Goal: Task Accomplishment & Management: Manage account settings

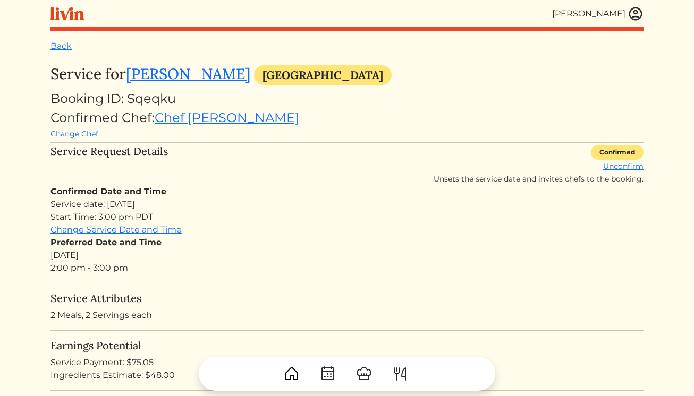
click at [630, 15] on img at bounding box center [635, 14] width 16 height 16
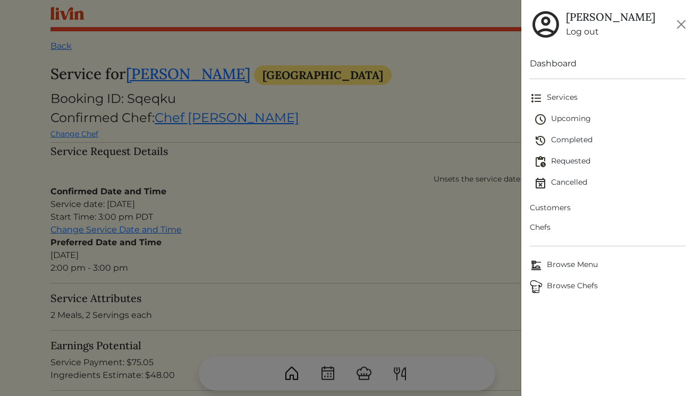
click at [564, 123] on span "Upcoming" at bounding box center [610, 119] width 152 height 13
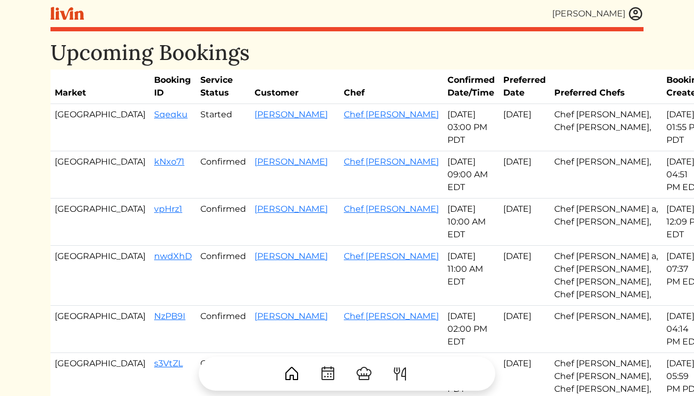
click at [250, 262] on td "[PERSON_NAME]" at bounding box center [294, 276] width 89 height 60
click at [254, 257] on link "[PERSON_NAME]" at bounding box center [290, 256] width 73 height 10
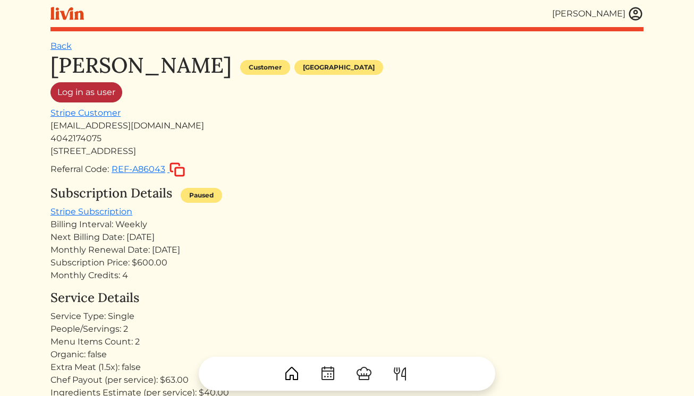
click at [88, 87] on link "Log in as user" at bounding box center [86, 92] width 72 height 20
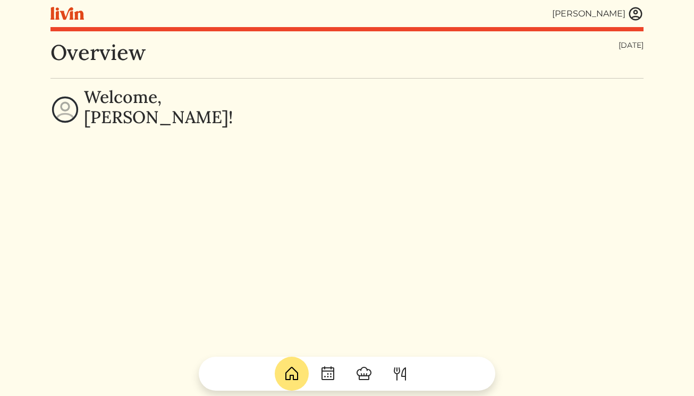
click at [635, 13] on img at bounding box center [635, 14] width 16 height 16
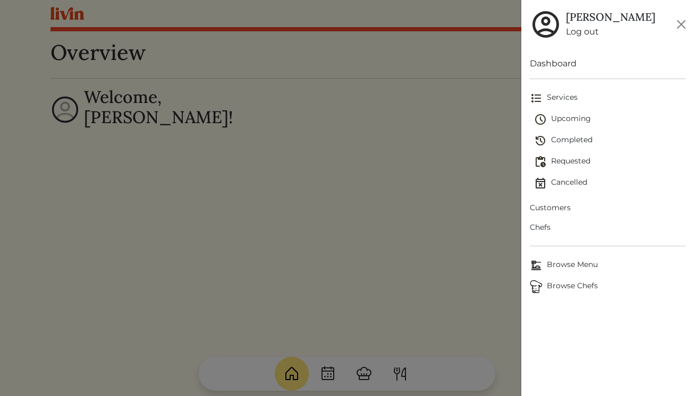
click at [555, 204] on span "Customers" at bounding box center [608, 207] width 156 height 11
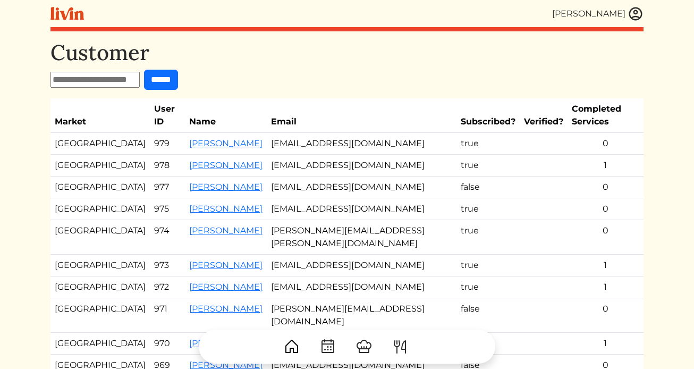
click at [629, 13] on img at bounding box center [635, 14] width 16 height 16
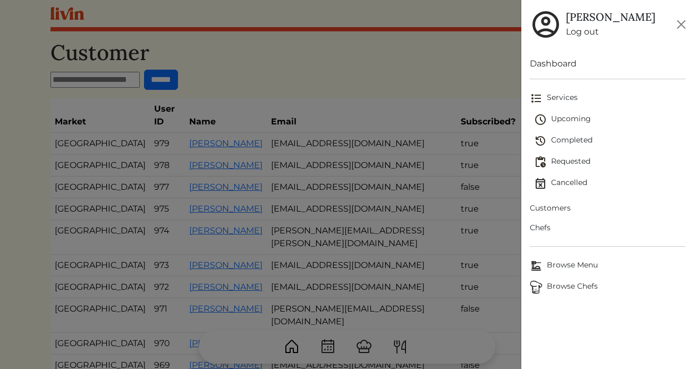
click at [552, 116] on span "Upcoming" at bounding box center [610, 119] width 152 height 13
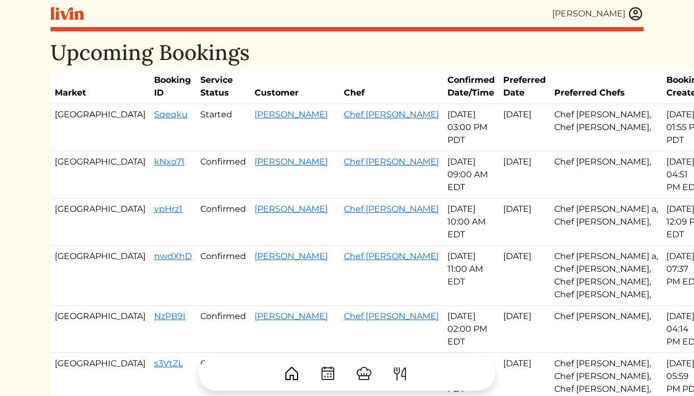
click at [643, 9] on link at bounding box center [635, 14] width 16 height 16
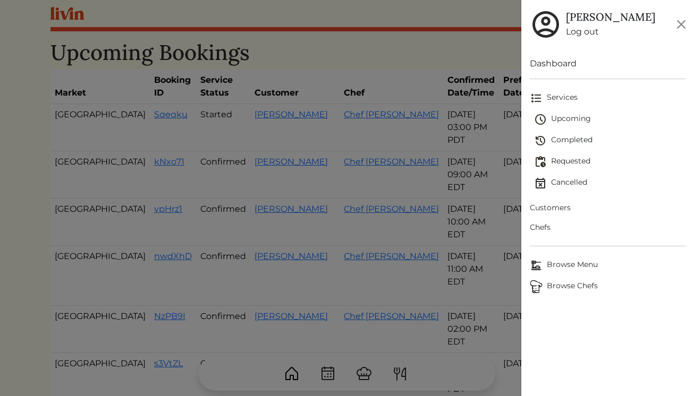
click at [586, 32] on link "Log out" at bounding box center [610, 31] width 89 height 13
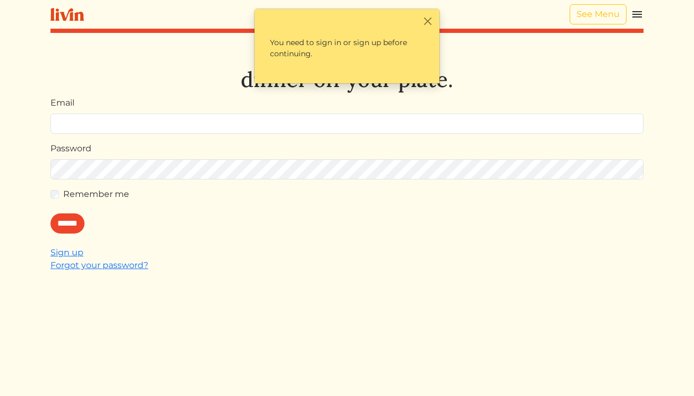
click at [638, 14] on img at bounding box center [636, 14] width 13 height 13
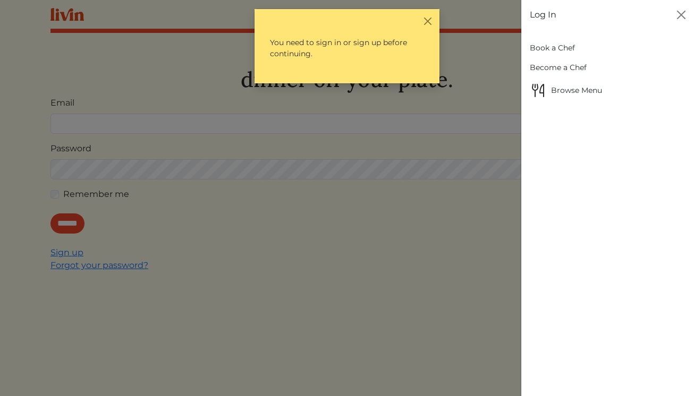
click at [542, 50] on link "Book a Chef" at bounding box center [608, 48] width 156 height 20
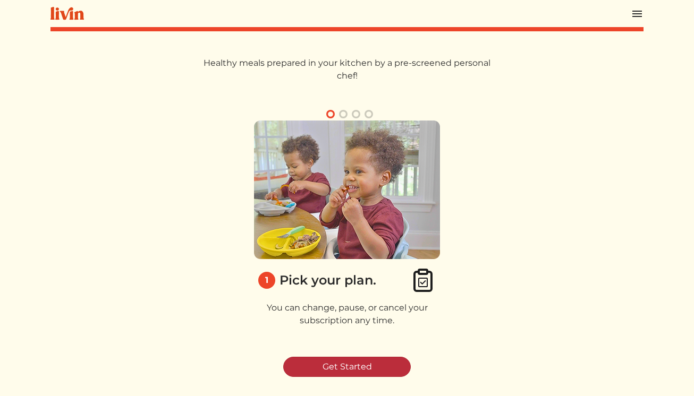
click at [344, 364] on link "Get Started" at bounding box center [346, 367] width 127 height 20
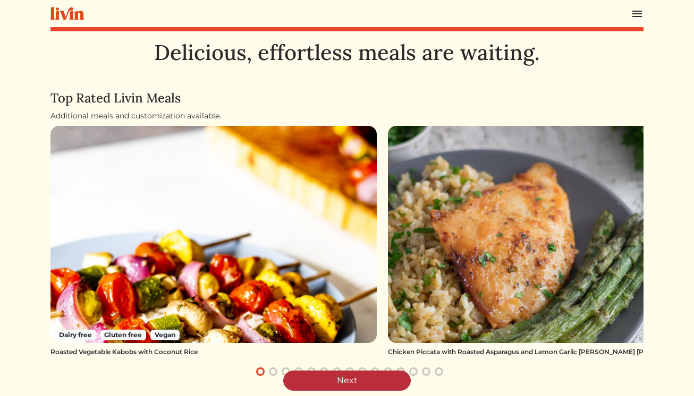
click at [372, 384] on link "Next" at bounding box center [346, 381] width 127 height 20
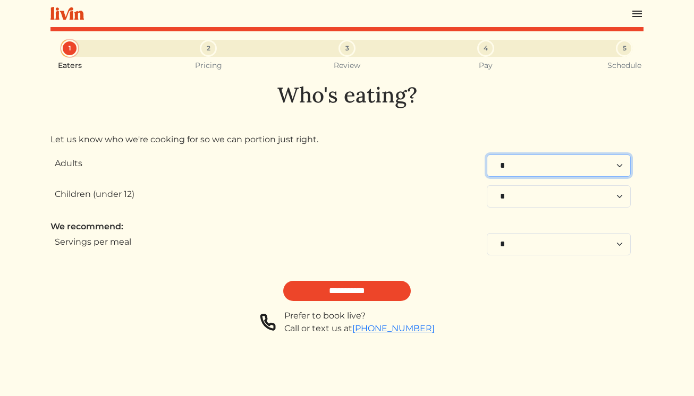
click at [503, 161] on select "* * * * * * * * * **" at bounding box center [558, 166] width 144 height 22
select select "*"
click at [486, 155] on select "* * * * * * * * * **" at bounding box center [558, 166] width 144 height 22
select select "*"
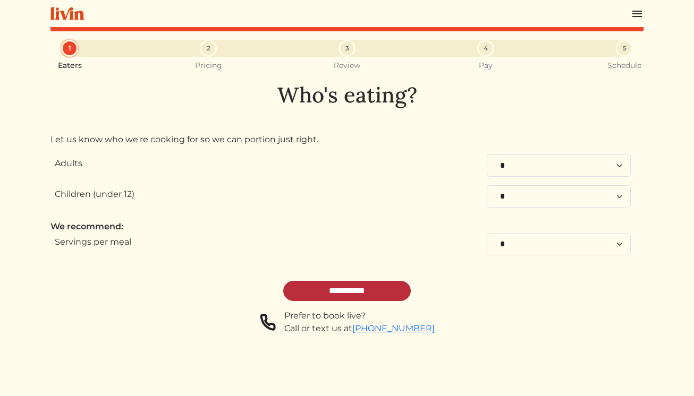
click at [371, 283] on input "**********" at bounding box center [346, 291] width 127 height 20
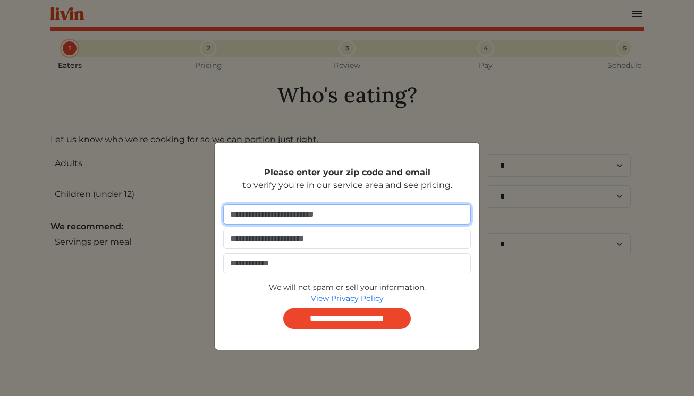
click at [379, 210] on input "number" at bounding box center [346, 214] width 247 height 20
type input "*****"
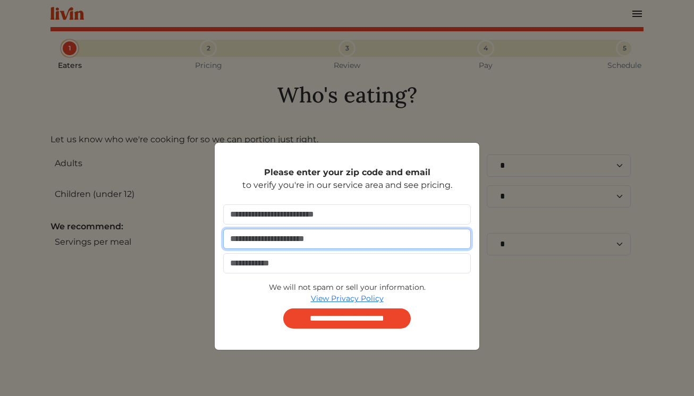
click at [378, 245] on input "email" at bounding box center [346, 239] width 247 height 20
type input "**********"
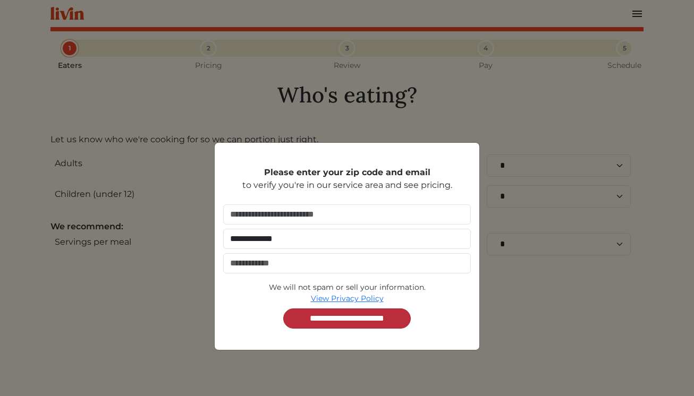
click at [362, 312] on input "**********" at bounding box center [346, 319] width 127 height 20
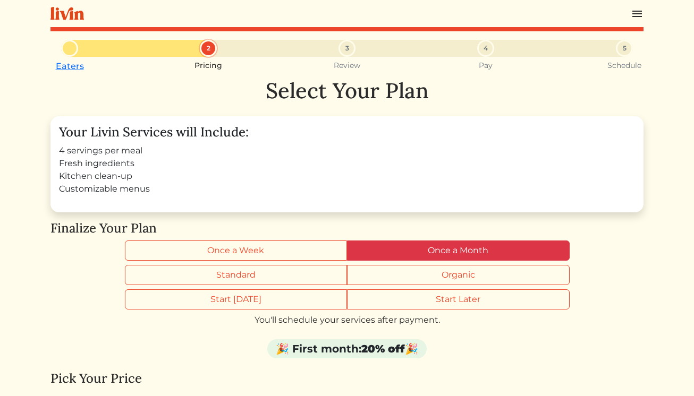
click at [361, 243] on label "Once a Month" at bounding box center [458, 251] width 223 height 20
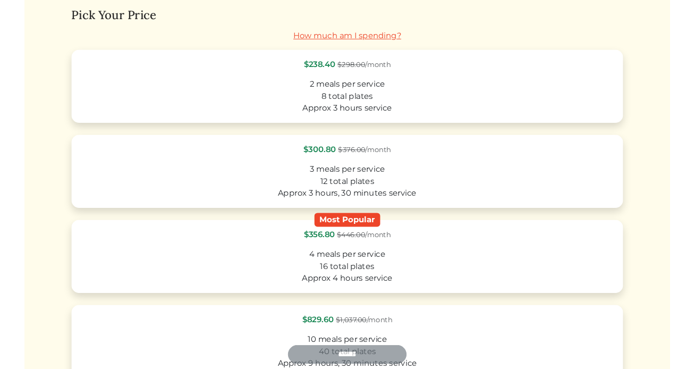
scroll to position [365, 0]
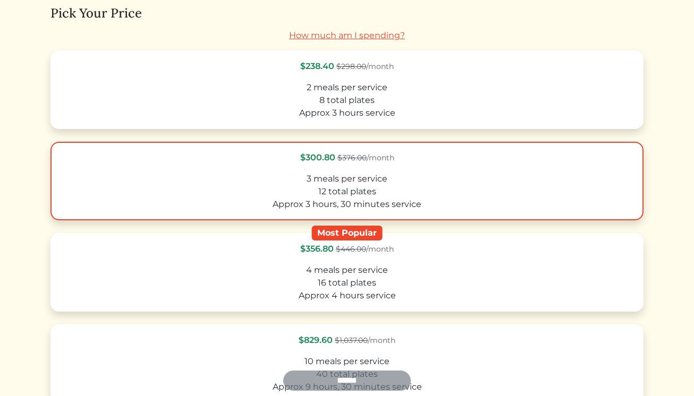
click at [417, 167] on label "$300.80 $376.00 /month 3 meals per service 12 total plates Approx 3 hours, 30 m…" at bounding box center [346, 181] width 593 height 79
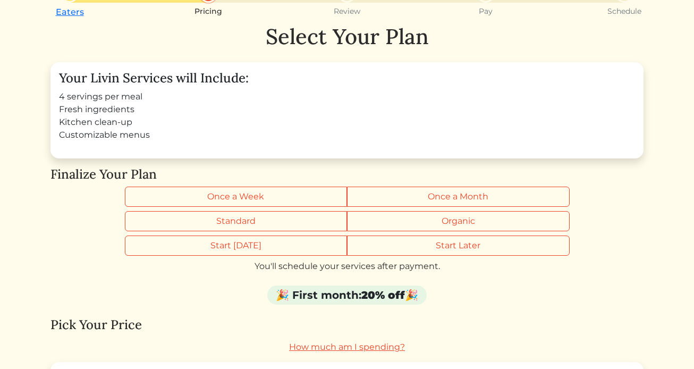
scroll to position [0, 0]
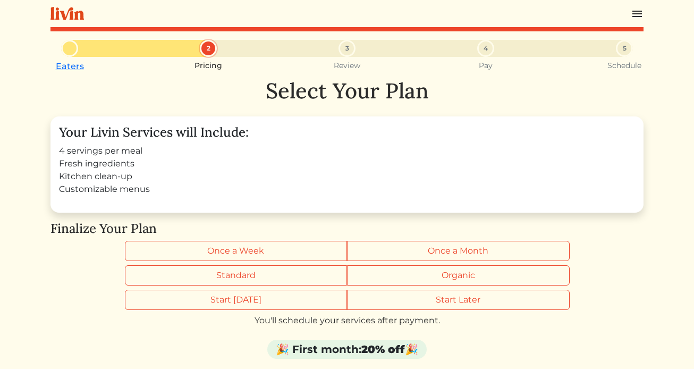
click at [636, 19] on img at bounding box center [636, 13] width 13 height 13
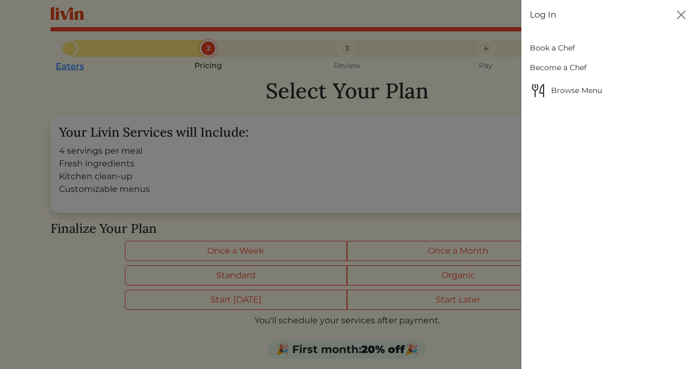
click at [543, 44] on link "Book a Chef" at bounding box center [608, 48] width 156 height 20
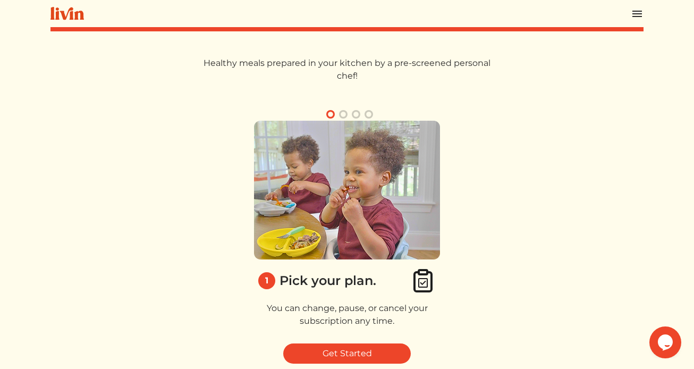
click at [637, 13] on img at bounding box center [636, 13] width 13 height 13
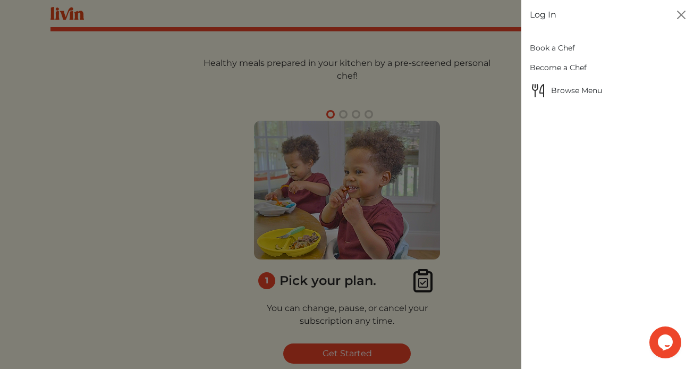
click at [549, 13] on link "Log In" at bounding box center [543, 14] width 27 height 13
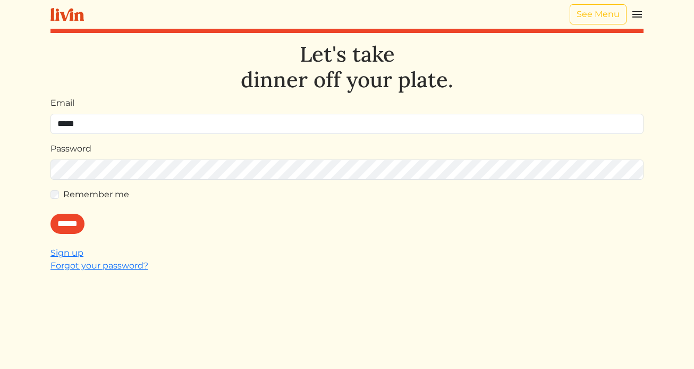
type input "**********"
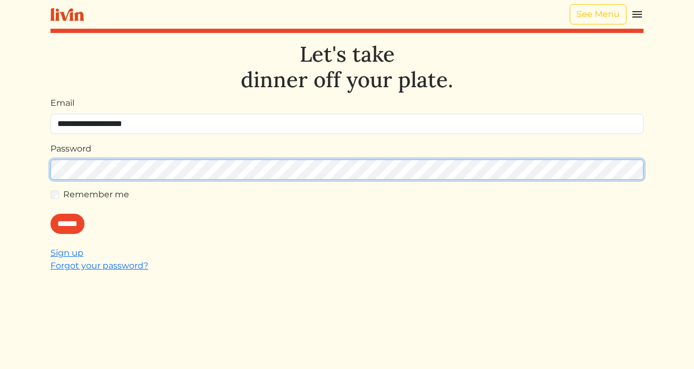
click at [50, 214] on input "******" at bounding box center [67, 224] width 34 height 20
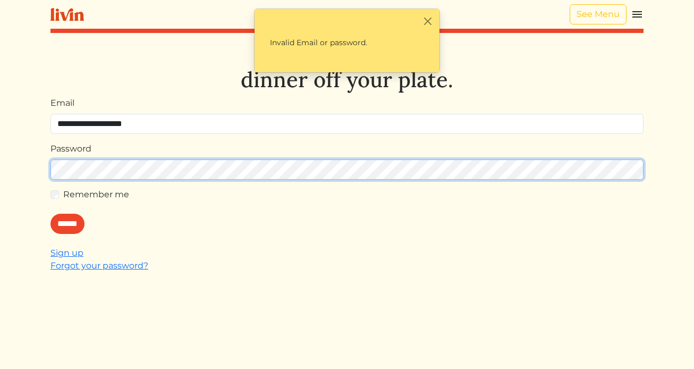
click at [50, 214] on input "******" at bounding box center [67, 224] width 34 height 20
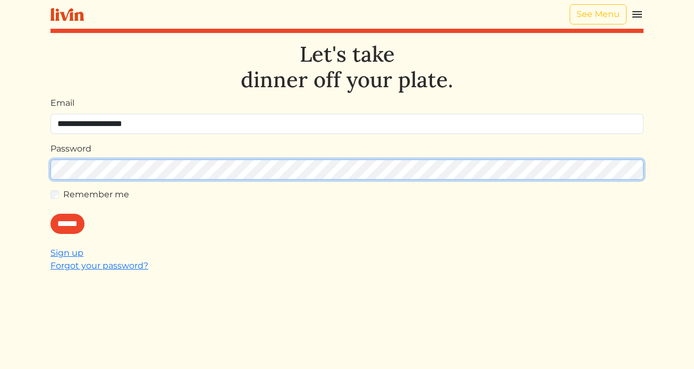
click at [50, 214] on input "******" at bounding box center [67, 224] width 34 height 20
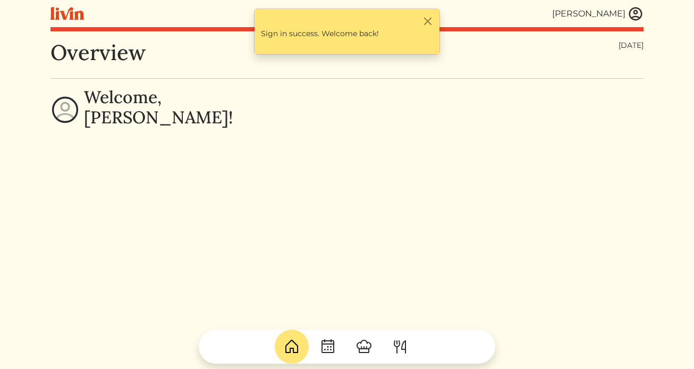
click at [633, 20] on img at bounding box center [635, 14] width 16 height 16
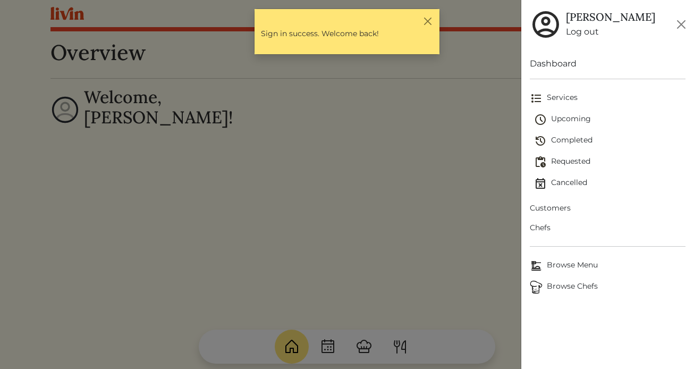
click at [550, 208] on span "Customers" at bounding box center [608, 207] width 156 height 11
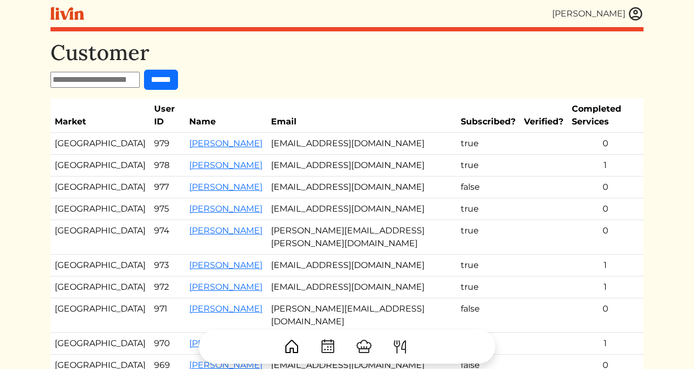
click at [109, 76] on input "text" at bounding box center [94, 80] width 89 height 16
type input "*****"
click at [144, 70] on input "******" at bounding box center [161, 80] width 34 height 20
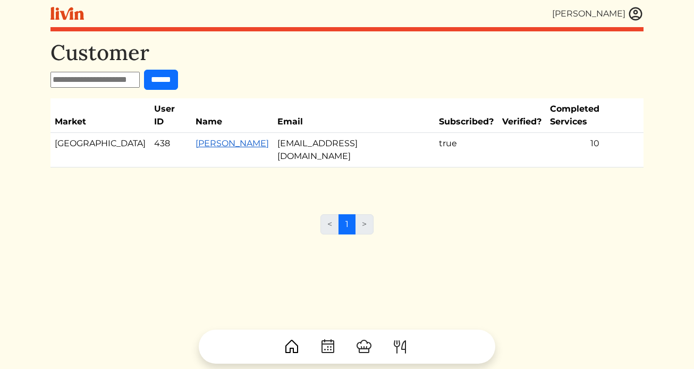
click at [195, 138] on link "[PERSON_NAME]" at bounding box center [231, 143] width 73 height 10
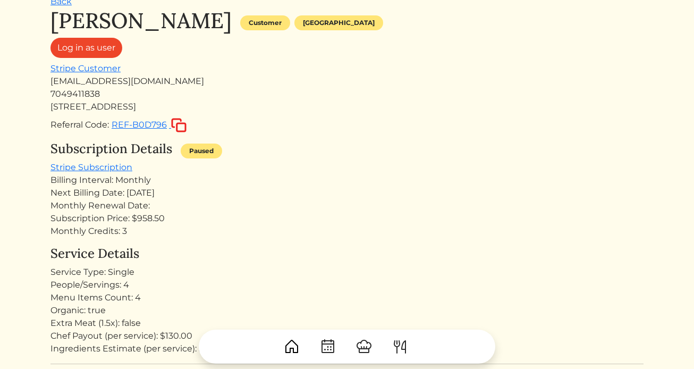
scroll to position [12, 0]
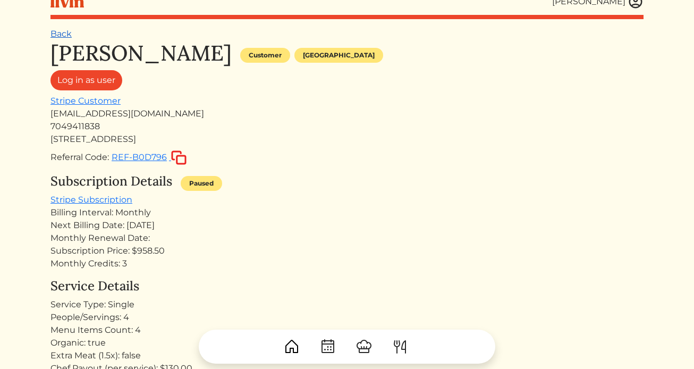
click at [58, 33] on link "Back" at bounding box center [60, 34] width 21 height 10
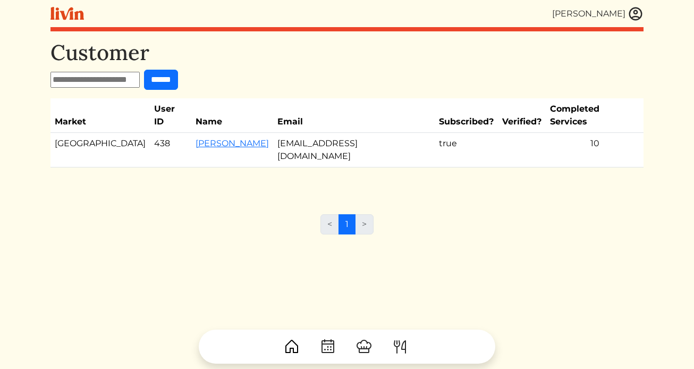
click at [634, 13] on img at bounding box center [635, 14] width 16 height 16
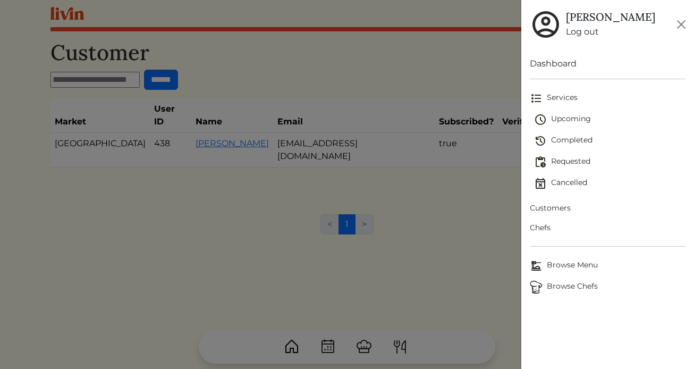
click at [580, 117] on span "Upcoming" at bounding box center [610, 119] width 152 height 13
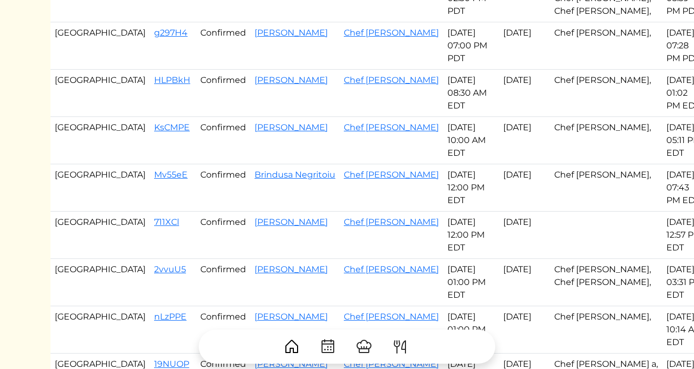
scroll to position [335, 0]
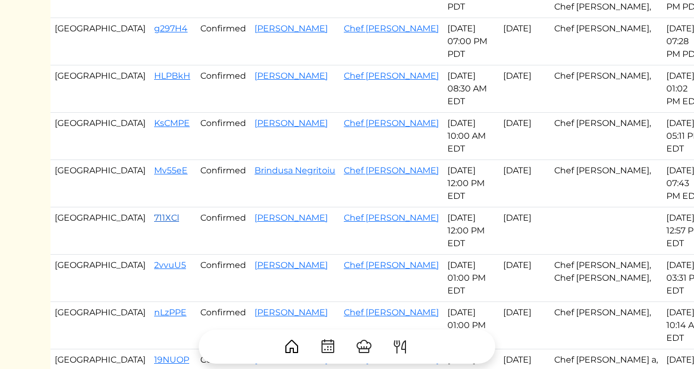
click at [154, 221] on link "711XCl" at bounding box center [166, 217] width 25 height 10
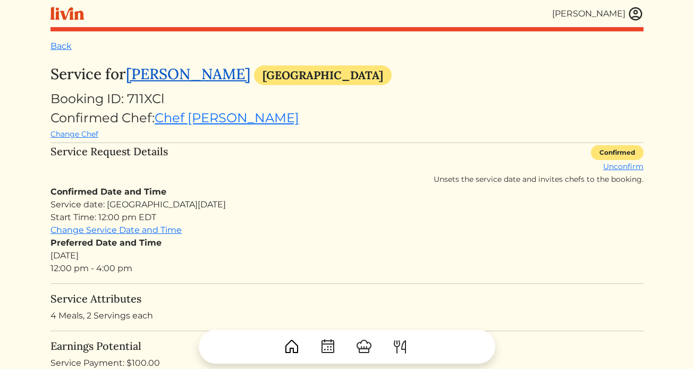
click at [163, 74] on link "[PERSON_NAME]" at bounding box center [188, 73] width 124 height 19
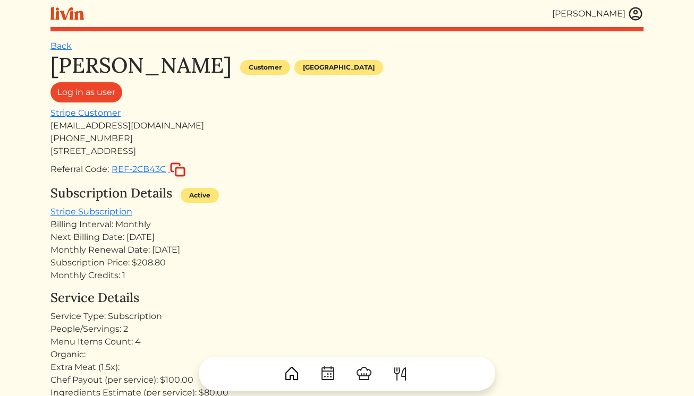
click at [637, 15] on img at bounding box center [635, 14] width 16 height 16
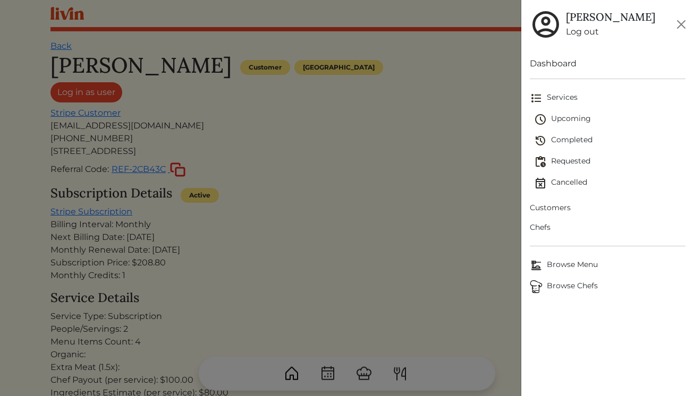
click at [563, 116] on span "Upcoming" at bounding box center [610, 119] width 152 height 13
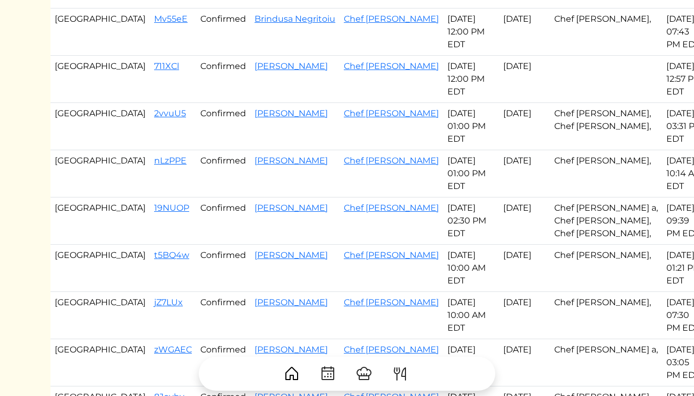
scroll to position [489, 0]
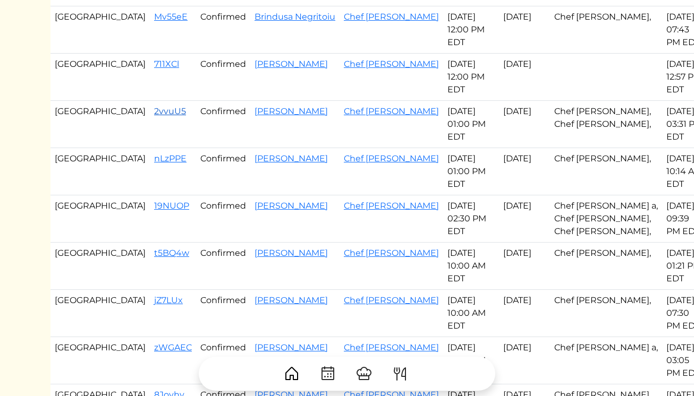
click at [154, 114] on link "2vvuU5" at bounding box center [170, 111] width 32 height 10
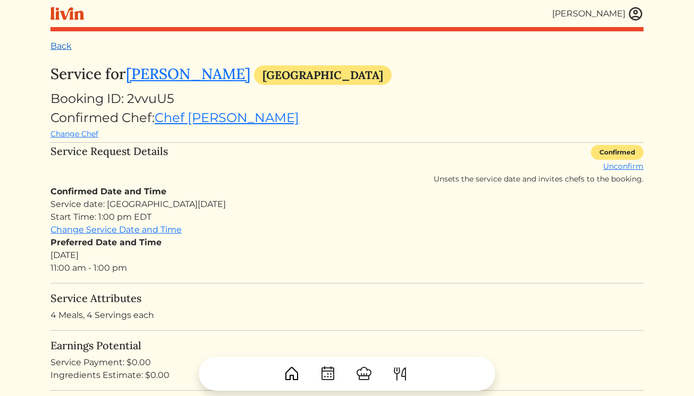
click at [58, 46] on link "Back" at bounding box center [60, 46] width 21 height 10
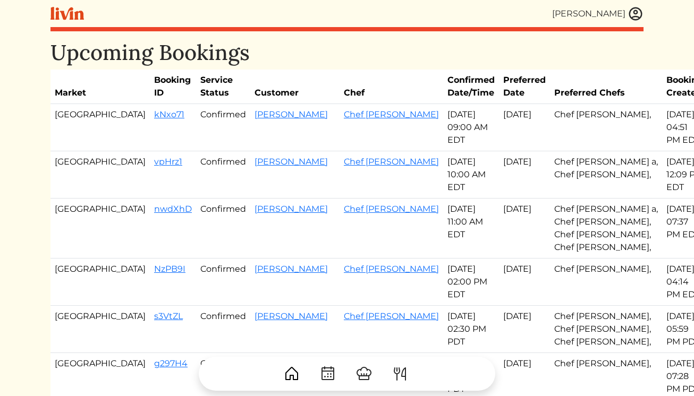
click at [554, 217] on td "Chef [PERSON_NAME] a, Chef [PERSON_NAME], Chef [PERSON_NAME], Chef [PERSON_NAME…" at bounding box center [606, 229] width 112 height 60
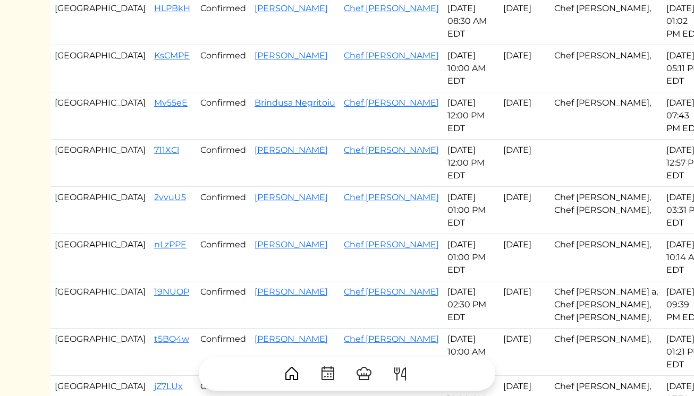
scroll to position [458, 0]
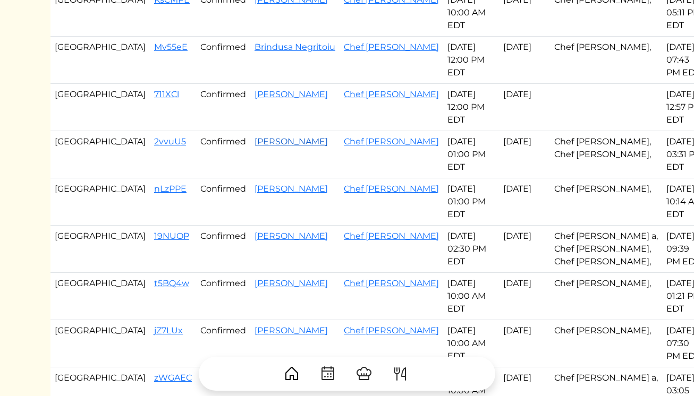
click at [254, 142] on link "[PERSON_NAME]" at bounding box center [290, 141] width 73 height 10
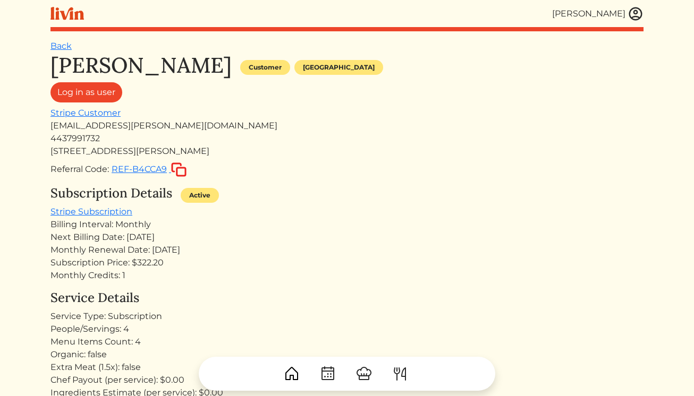
click at [617, 11] on div "[PERSON_NAME]" at bounding box center [588, 13] width 73 height 13
click at [632, 11] on img at bounding box center [635, 14] width 16 height 16
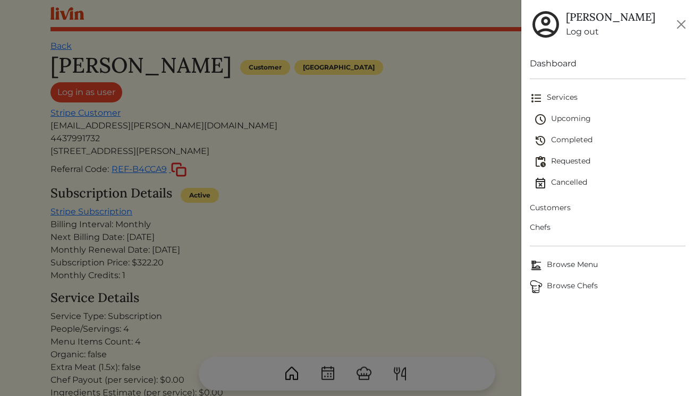
click at [557, 168] on link "Requested" at bounding box center [610, 161] width 152 height 21
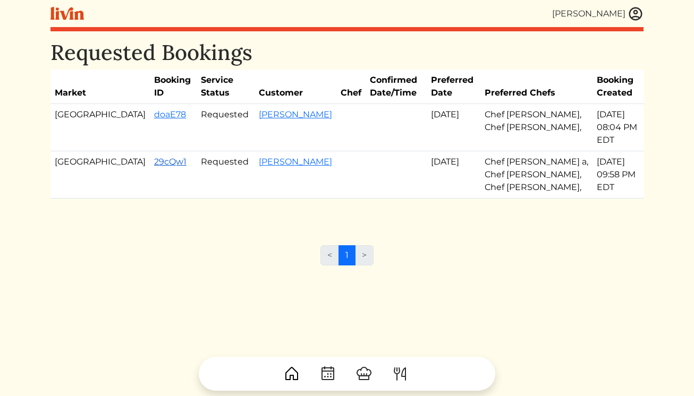
click at [154, 157] on link "29cQw1" at bounding box center [170, 162] width 32 height 10
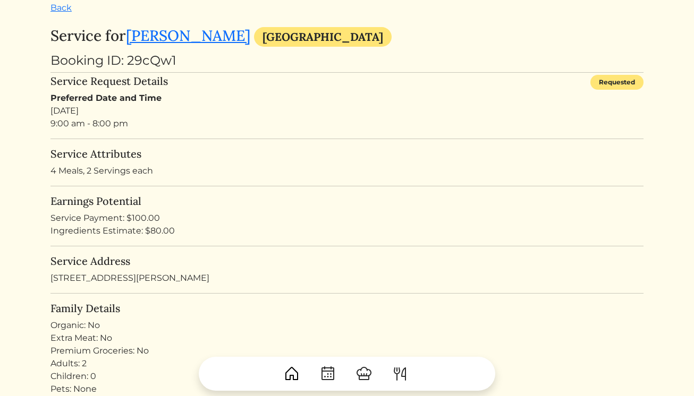
scroll to position [42, 0]
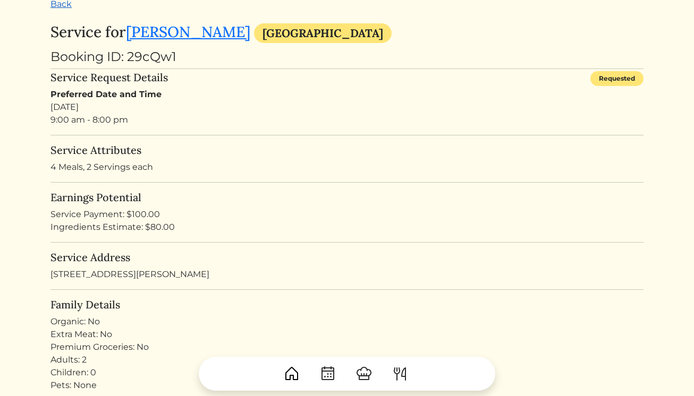
click at [56, 7] on link "Back" at bounding box center [60, 4] width 21 height 10
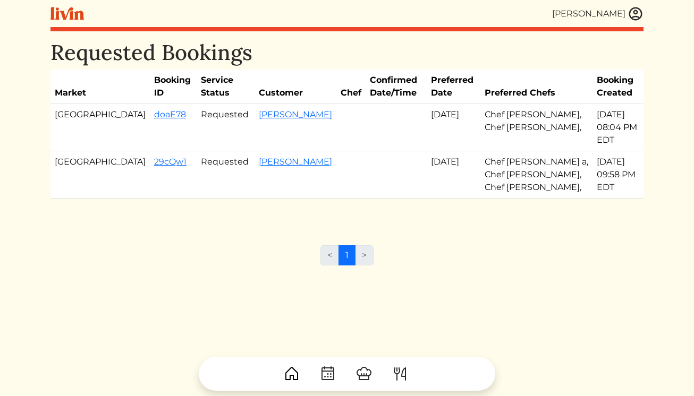
click at [633, 18] on img at bounding box center [635, 14] width 16 height 16
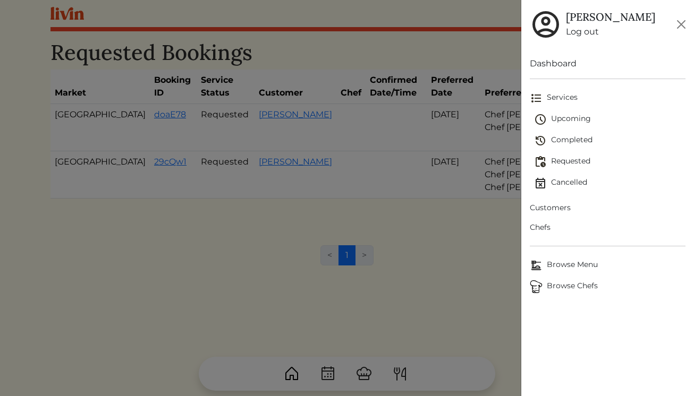
click at [570, 120] on span "Upcoming" at bounding box center [610, 119] width 152 height 13
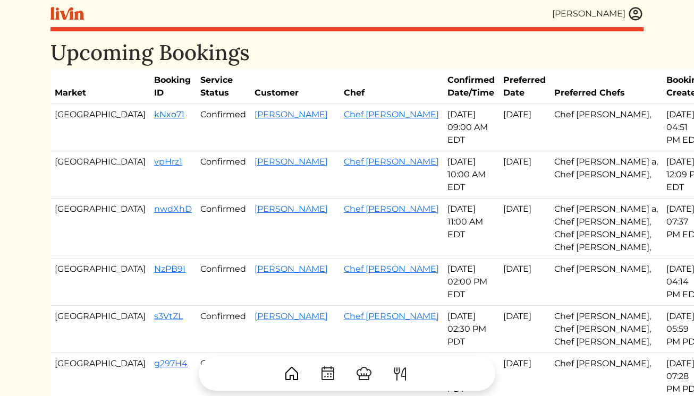
click at [154, 111] on link "kNxo71" at bounding box center [169, 114] width 30 height 10
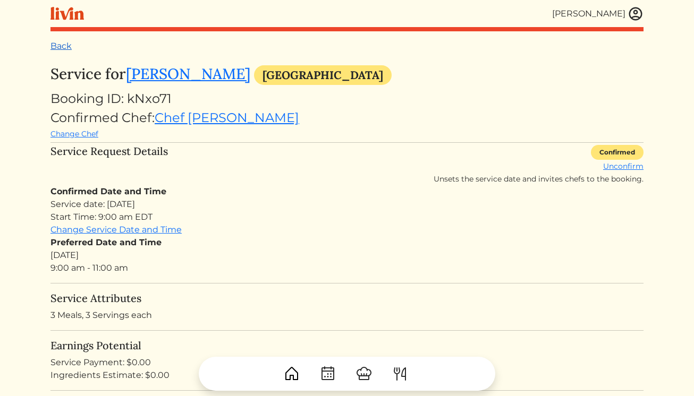
click at [62, 49] on link "Back" at bounding box center [60, 46] width 21 height 10
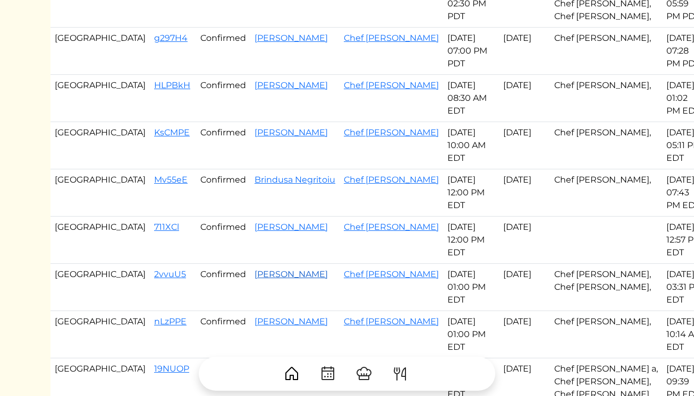
click at [261, 273] on link "[PERSON_NAME]" at bounding box center [290, 274] width 73 height 10
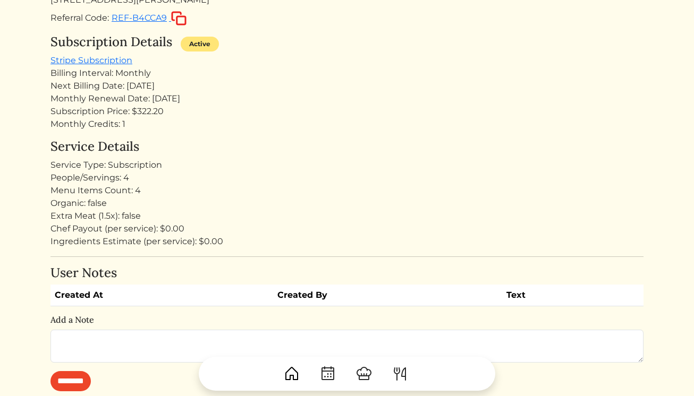
scroll to position [34, 0]
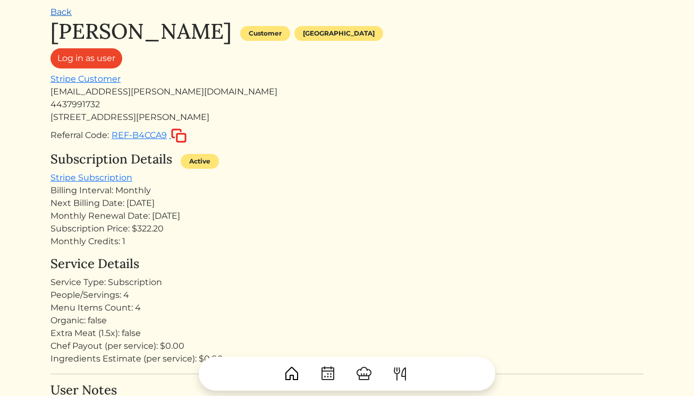
click at [59, 11] on link "Back" at bounding box center [60, 12] width 21 height 10
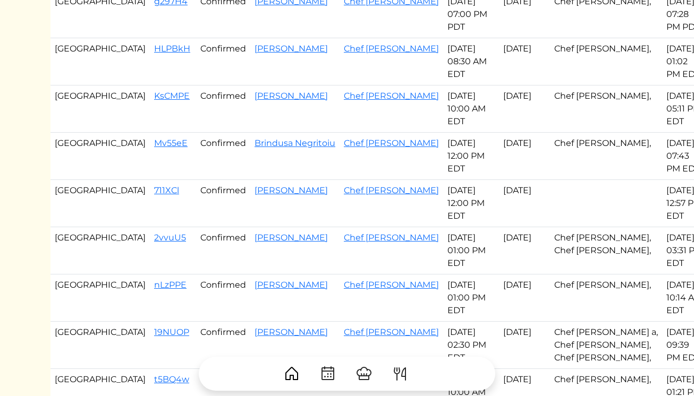
scroll to position [366, 0]
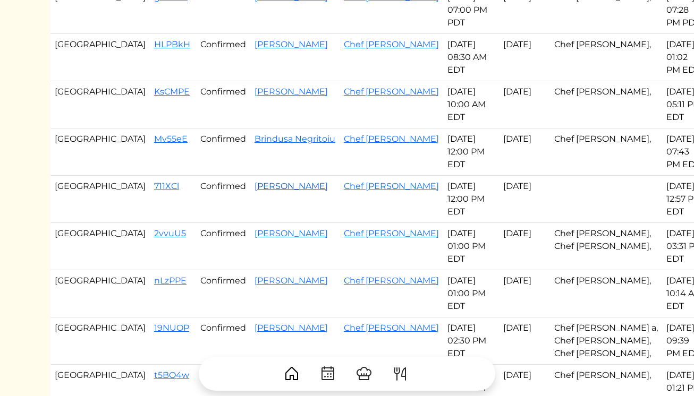
click at [254, 190] on link "[PERSON_NAME]" at bounding box center [290, 186] width 73 height 10
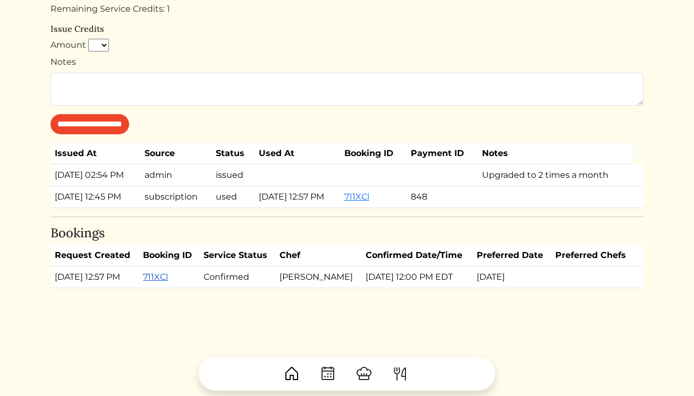
scroll to position [582, 0]
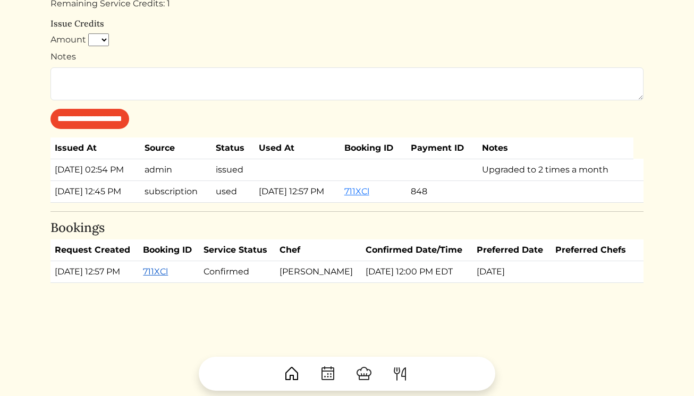
click at [162, 277] on link "711XCl" at bounding box center [155, 272] width 25 height 10
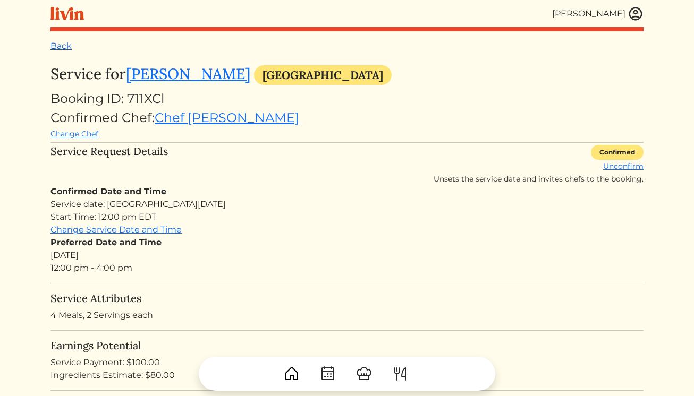
click at [66, 45] on link "Back" at bounding box center [60, 46] width 21 height 10
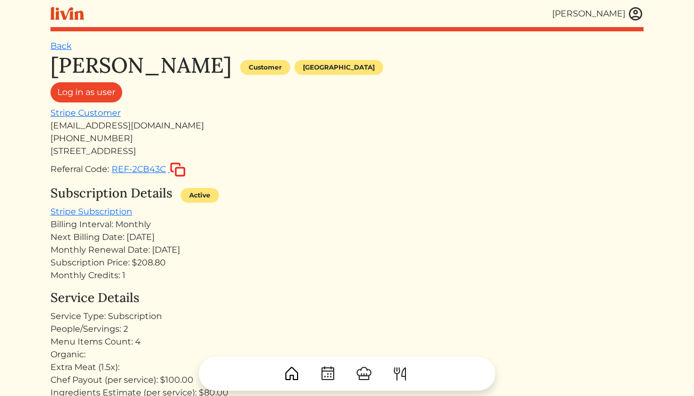
click at [641, 16] on img at bounding box center [635, 14] width 16 height 16
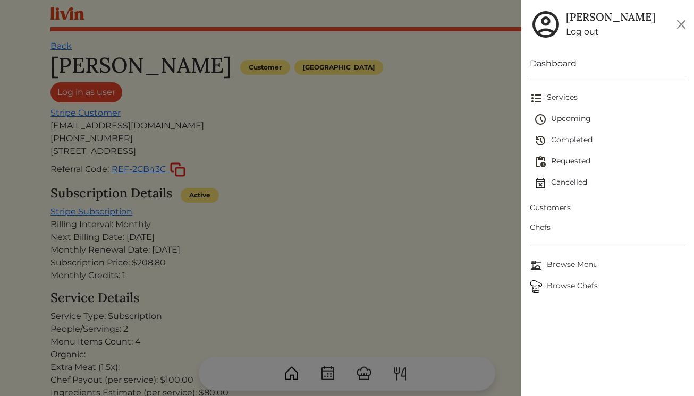
click at [566, 115] on span "Upcoming" at bounding box center [610, 119] width 152 height 13
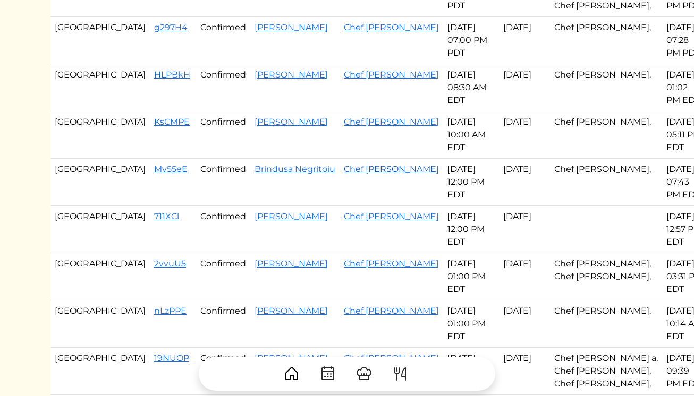
scroll to position [339, 0]
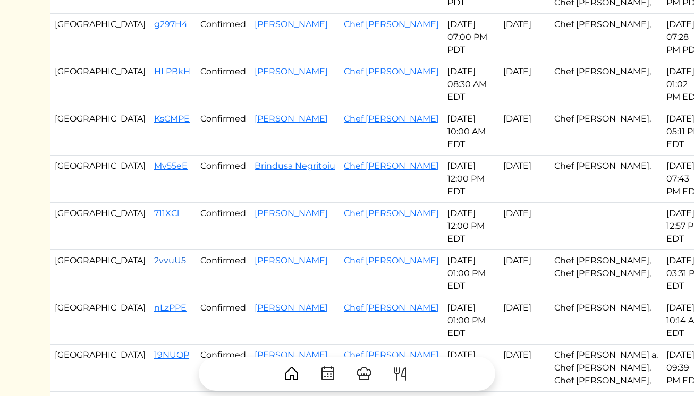
click at [154, 257] on link "2vvuU5" at bounding box center [170, 260] width 32 height 10
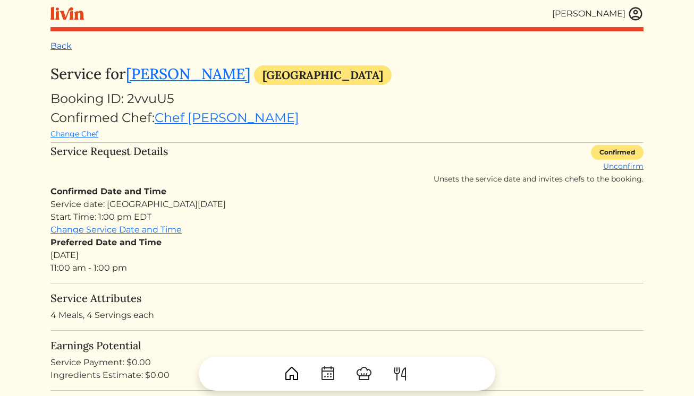
click at [60, 42] on link "Back" at bounding box center [60, 46] width 21 height 10
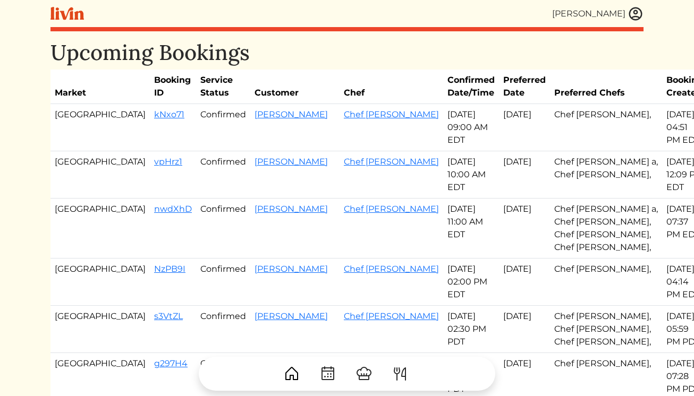
click at [631, 9] on img at bounding box center [635, 14] width 16 height 16
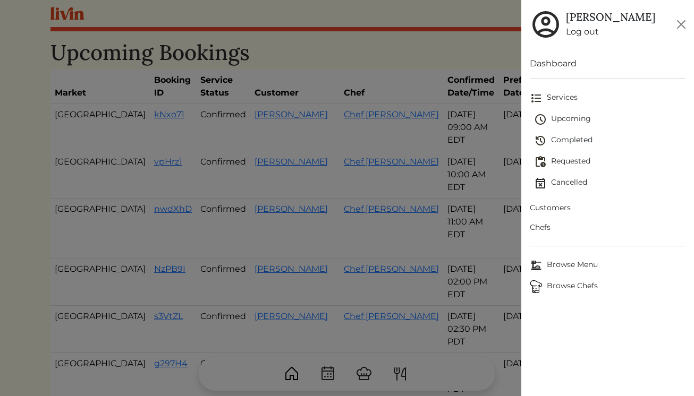
click at [559, 208] on span "Customers" at bounding box center [608, 207] width 156 height 11
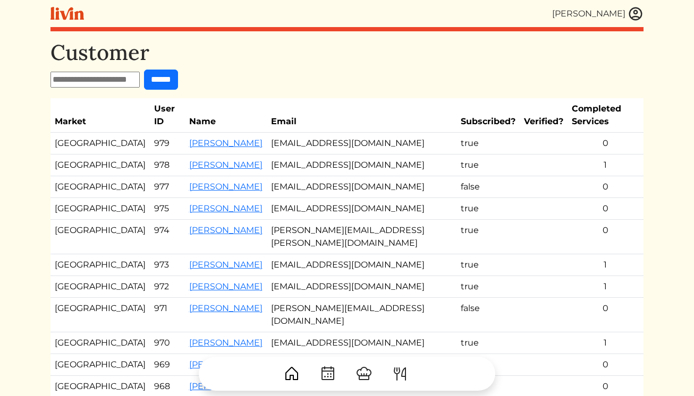
click at [124, 80] on input "text" at bounding box center [94, 80] width 89 height 16
type input "******"
click at [144, 70] on input "******" at bounding box center [161, 80] width 34 height 20
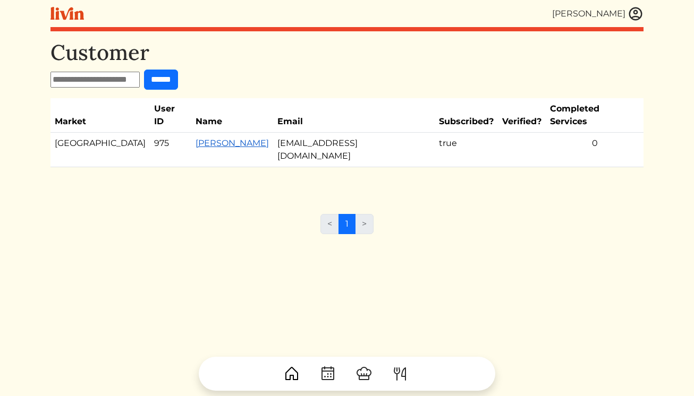
click at [197, 138] on link "[PERSON_NAME]" at bounding box center [231, 143] width 73 height 10
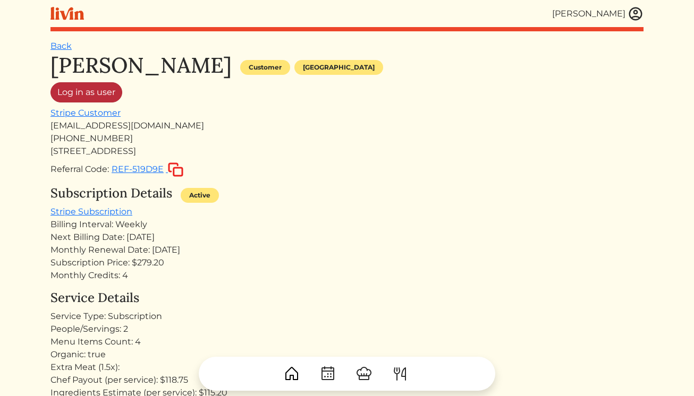
click at [99, 95] on link "Log in as user" at bounding box center [86, 92] width 72 height 20
